Goal: Task Accomplishment & Management: Use online tool/utility

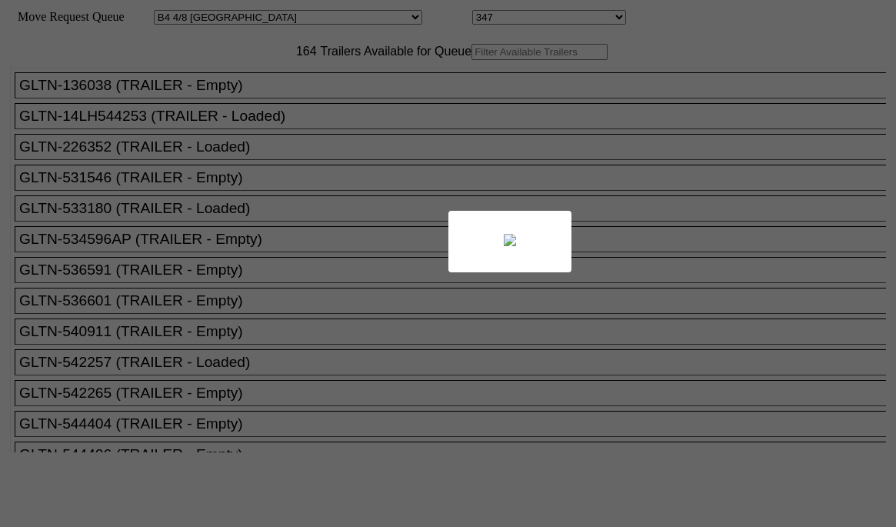
select select "531"
select select "8161"
select select "527"
select select "8142"
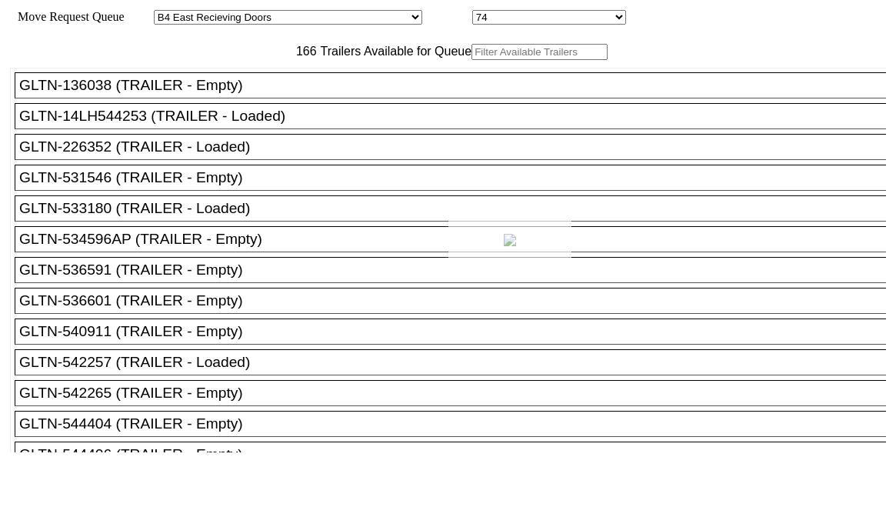
click at [291, 85] on div at bounding box center [448, 263] width 896 height 527
click at [471, 60] on input "text" at bounding box center [539, 52] width 136 height 16
paste input "M44139"
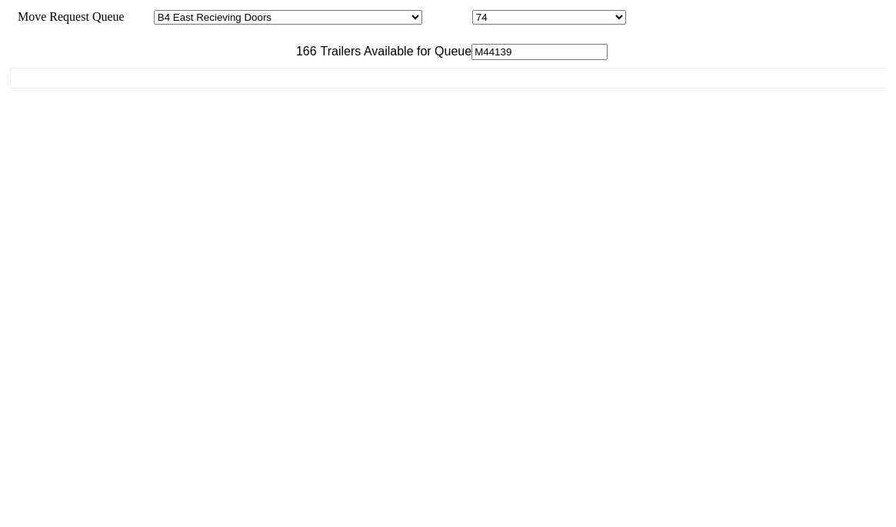
click at [471, 60] on input "M44139" at bounding box center [539, 52] width 136 height 16
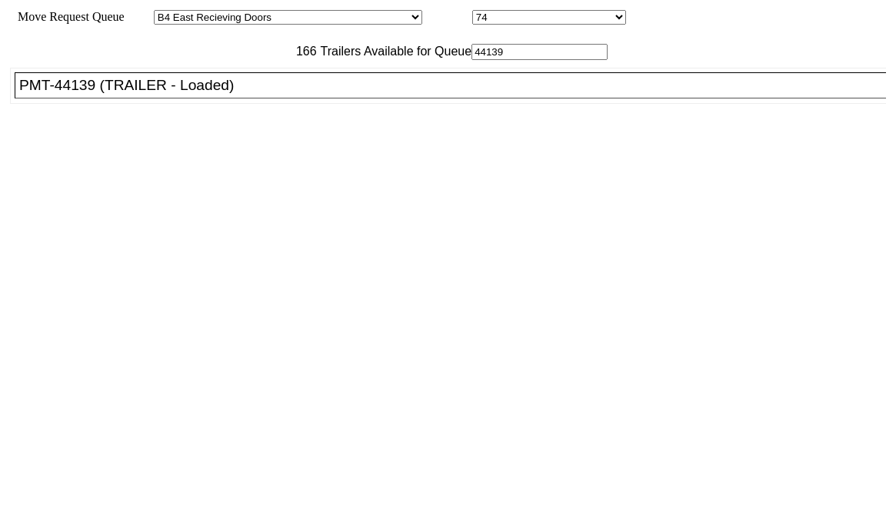
type input "44139"
click at [283, 94] on div "PMT-44139 (TRAILER - Loaded)" at bounding box center [457, 85] width 876 height 17
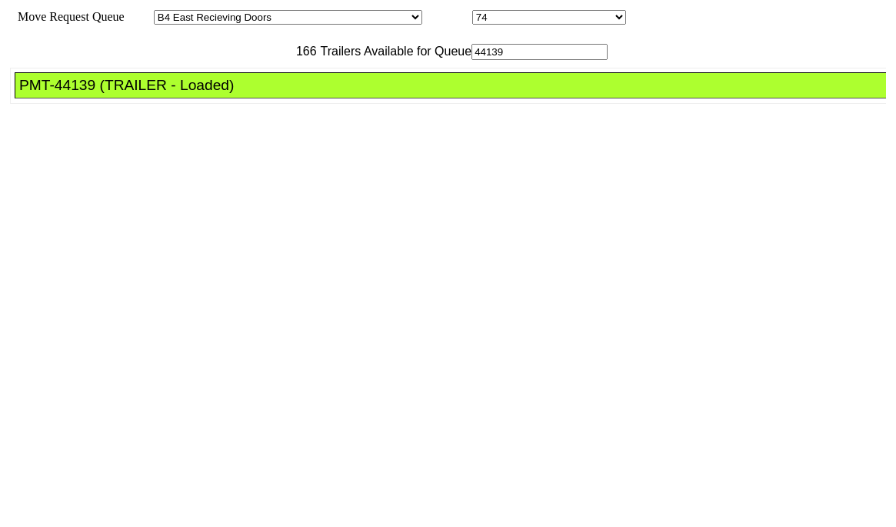
click at [283, 94] on div "PMT-44139 (TRAILER - Loaded)" at bounding box center [457, 85] width 876 height 17
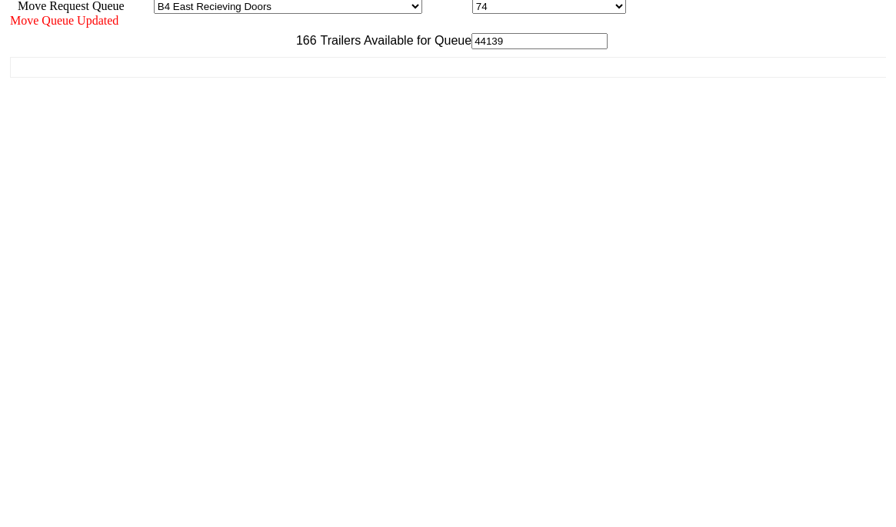
scroll to position [14, 0]
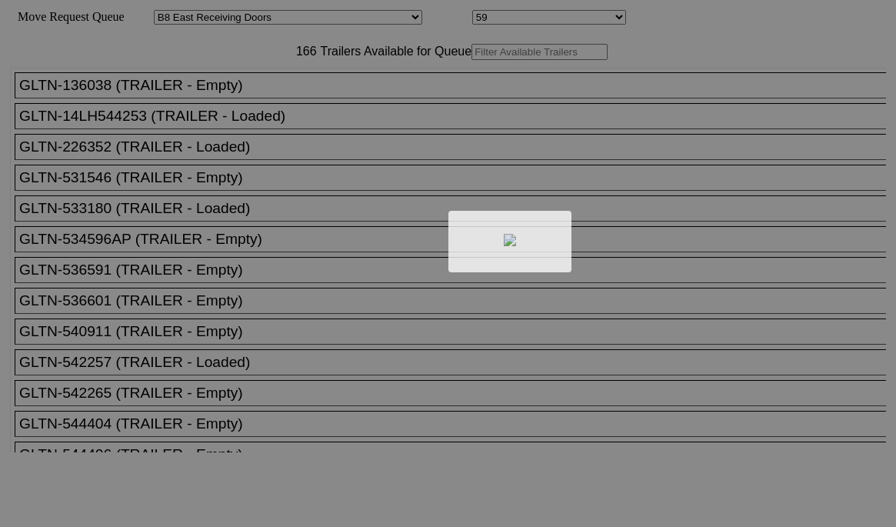
select select "536"
select select "8227"
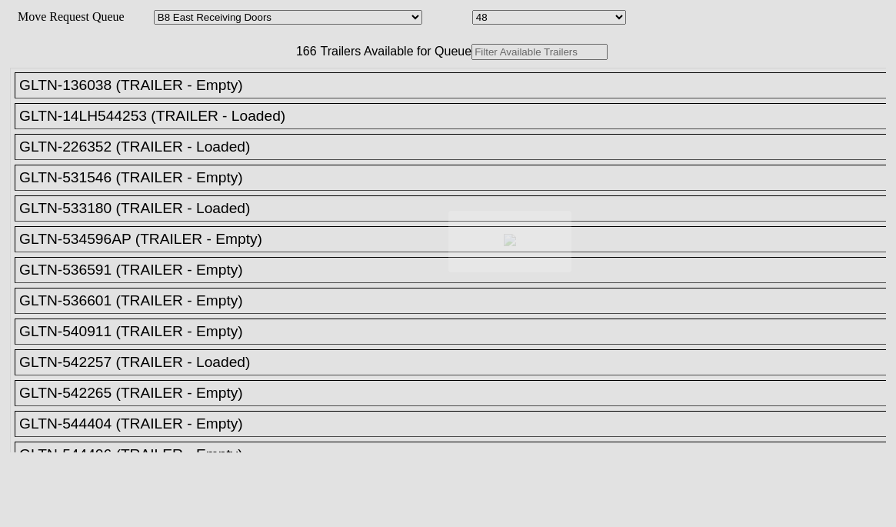
click at [252, 94] on div at bounding box center [448, 263] width 896 height 527
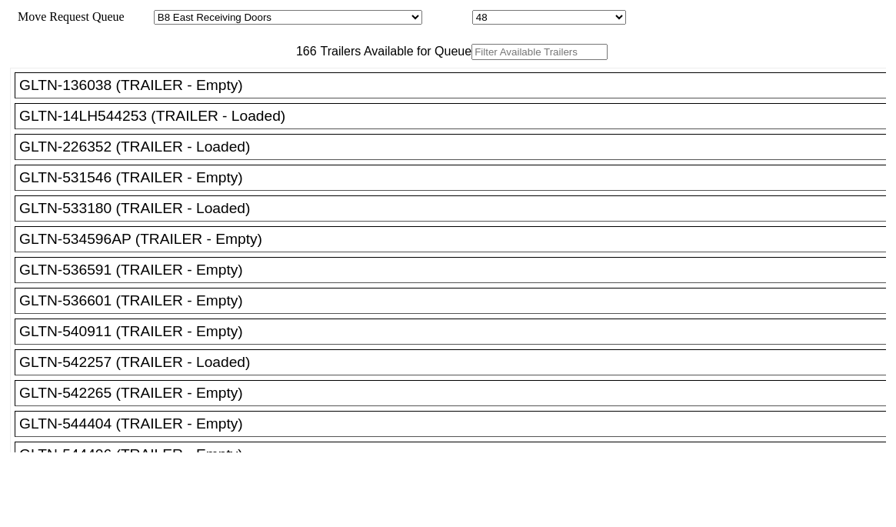
click at [471, 60] on input "text" at bounding box center [539, 52] width 136 height 16
paste input "TA188909"
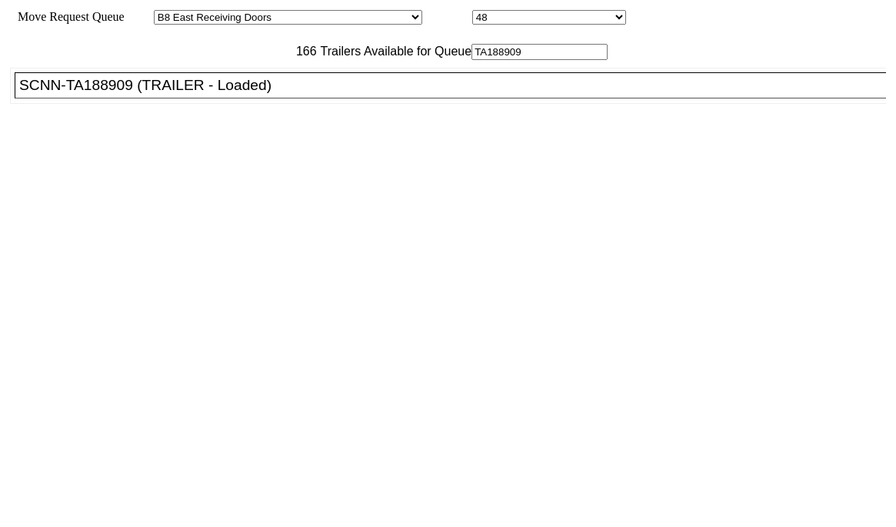
type input "TA188909"
click at [221, 94] on div "SCNN-TA188909 (TRAILER - Loaded)" at bounding box center [457, 85] width 876 height 17
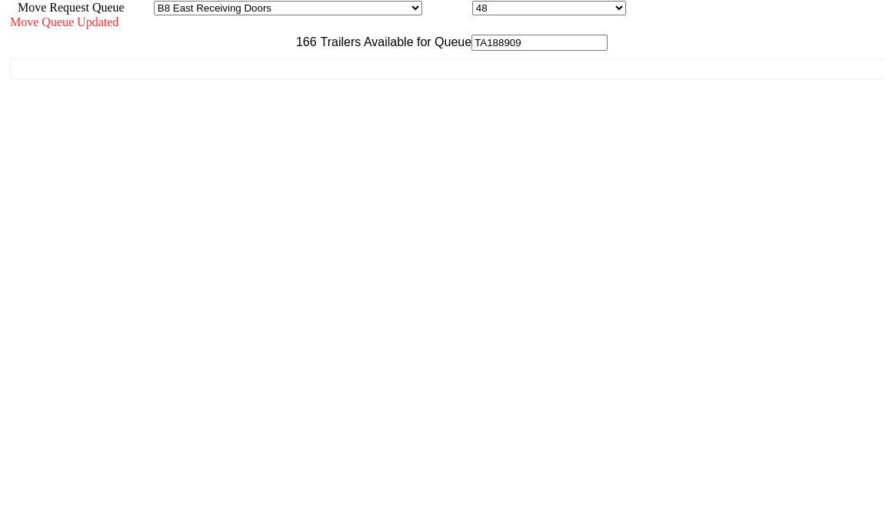
scroll to position [14, 0]
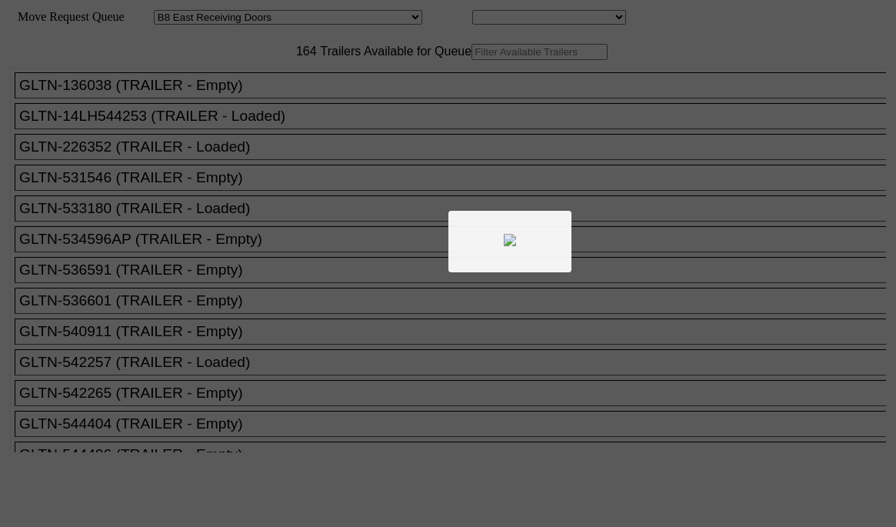
select select "536"
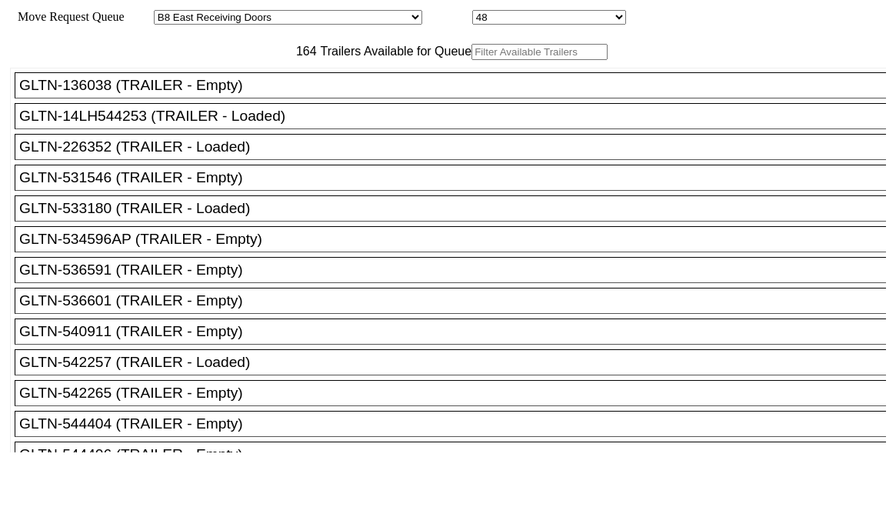
click at [471, 60] on input "text" at bounding box center [539, 52] width 136 height 16
paste input "GU1896XR"
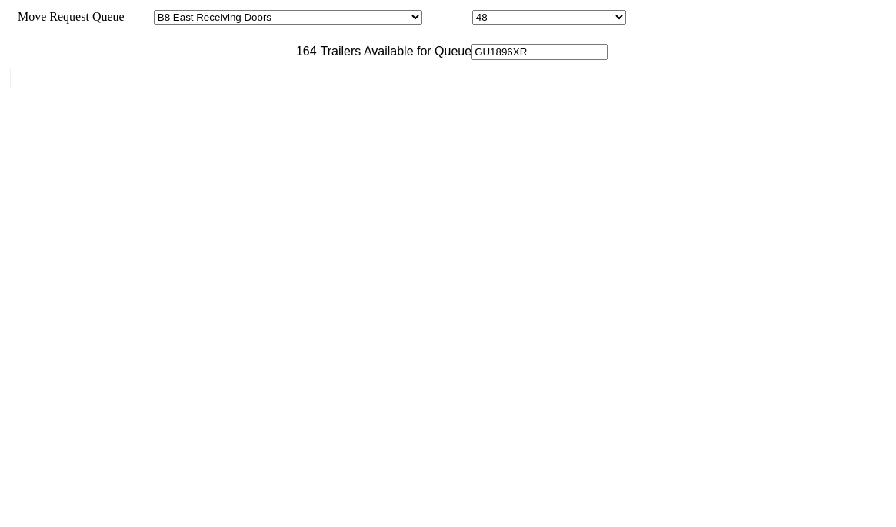
type input "GU1896XR"
drag, startPoint x: 298, startPoint y: 87, endPoint x: 261, endPoint y: 125, distance: 52.8
click at [261, 125] on div "GLTN-136038 (TRAILER - Empty) GLTN-14LH544253 (TRAILER - Loaded) GLTN-226352 (T…" at bounding box center [448, 256] width 876 height 392
